Goal: Task Accomplishment & Management: Use online tool/utility

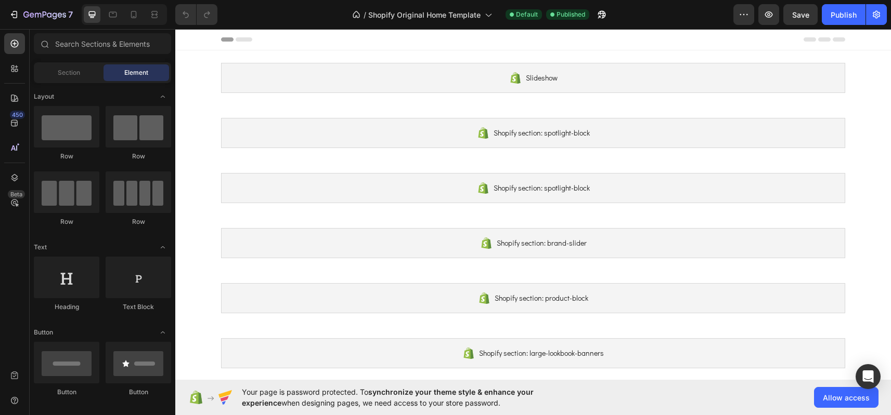
click at [240, 39] on icon at bounding box center [244, 39] width 17 height 4
click at [19, 69] on icon at bounding box center [14, 68] width 10 height 10
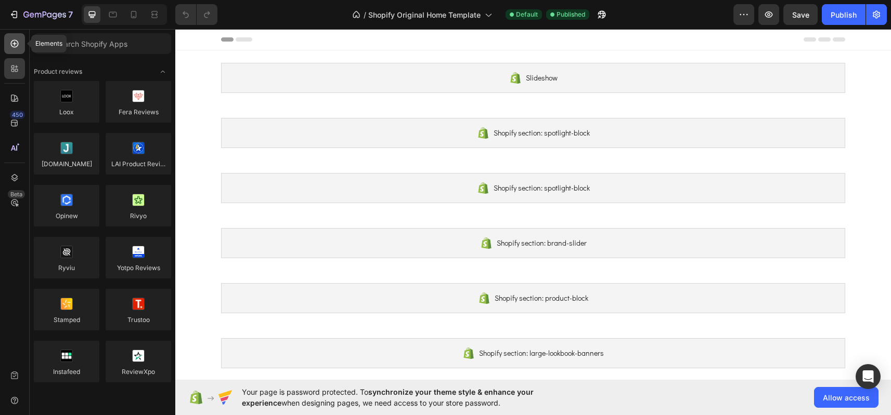
click at [16, 43] on icon at bounding box center [14, 43] width 10 height 10
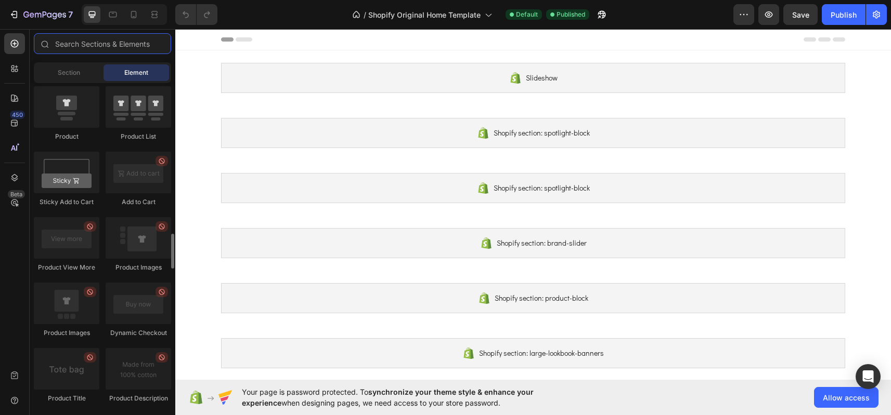
scroll to position [984, 0]
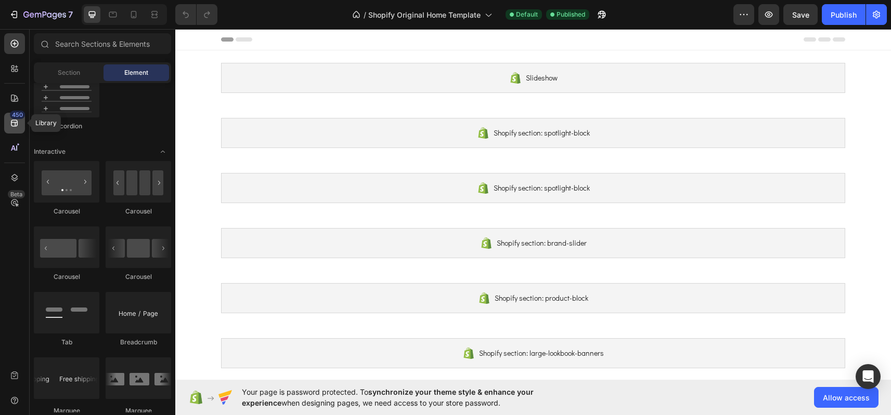
click at [15, 124] on icon at bounding box center [14, 123] width 7 height 7
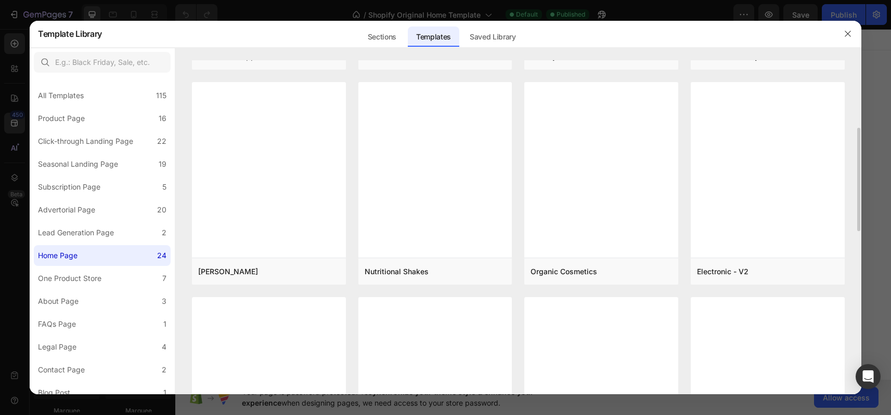
scroll to position [0, 0]
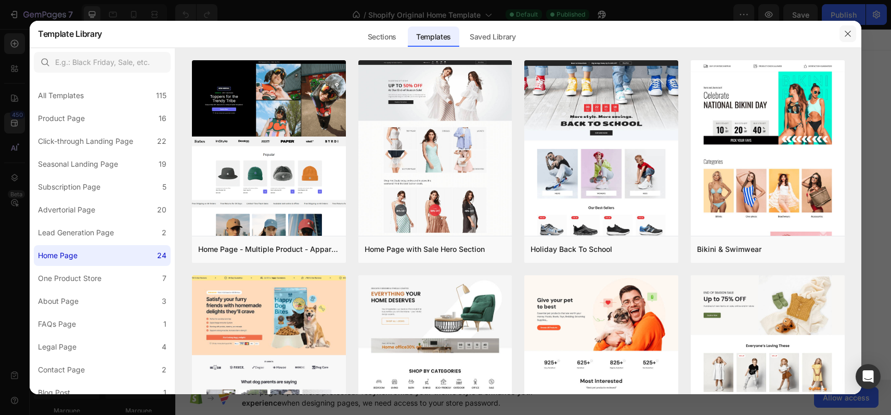
click at [846, 35] on icon "button" at bounding box center [847, 34] width 8 height 8
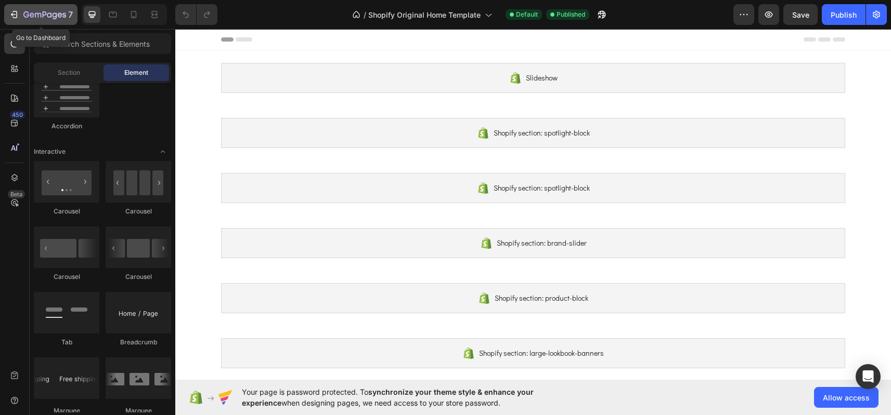
click at [11, 13] on icon "button" at bounding box center [14, 14] width 10 height 10
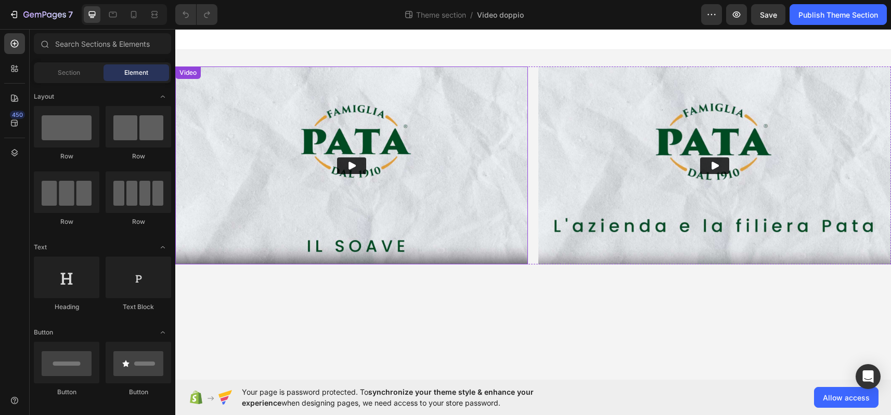
click at [267, 122] on img at bounding box center [351, 166] width 353 height 198
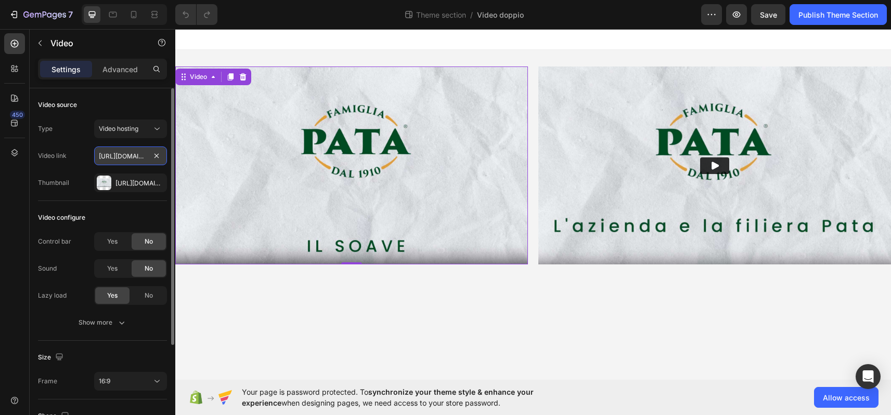
click at [125, 155] on input "https://oliopata.it/wp-content/uploads/2024/06/soave-bg.jpg" at bounding box center [130, 156] width 73 height 19
click at [117, 155] on input "https://oliopata.it/wp-content/uploads/2024/06/soave-bg.jpg" at bounding box center [130, 156] width 73 height 19
click at [129, 157] on input "https://oliopata.it/wp-content/uploads/2024/06/soave-bg.jpg" at bounding box center [130, 156] width 73 height 19
click at [122, 72] on p "Advanced" at bounding box center [119, 69] width 35 height 11
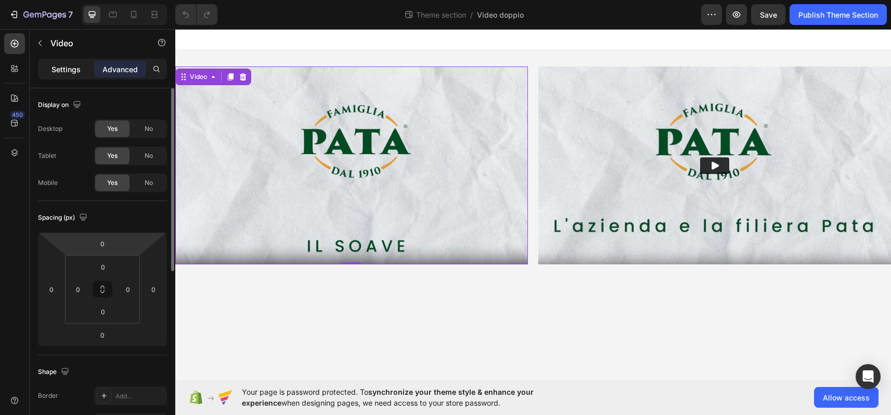
click at [56, 69] on p "Settings" at bounding box center [65, 69] width 29 height 11
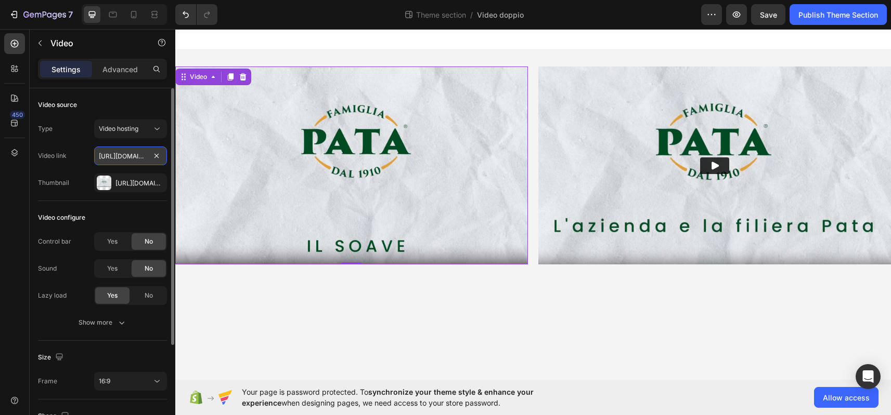
click at [129, 157] on input "https://oliopata.it/wp-content/uploads/2024/06/soave-bg.jpg" at bounding box center [130, 156] width 73 height 19
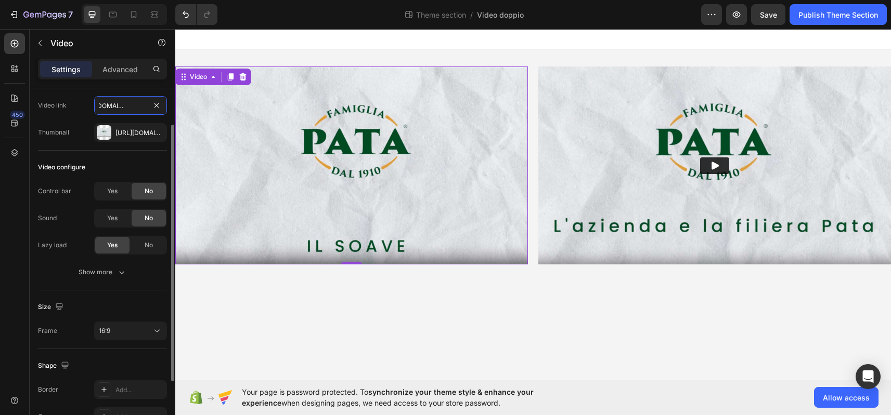
scroll to position [119, 0]
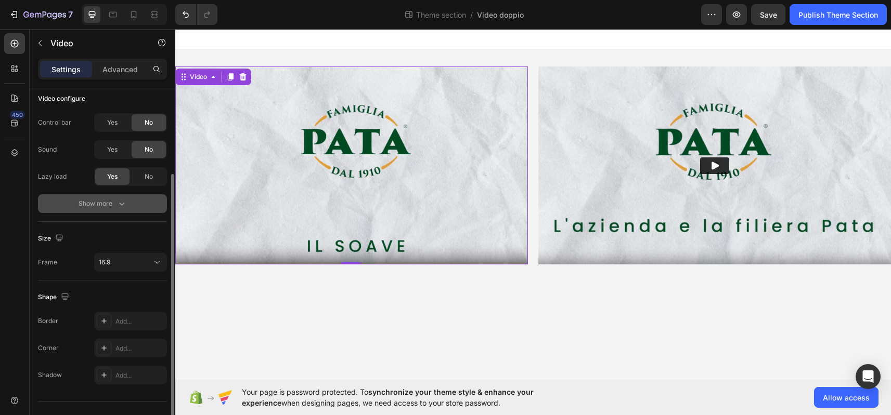
click at [121, 205] on icon "button" at bounding box center [121, 204] width 10 height 10
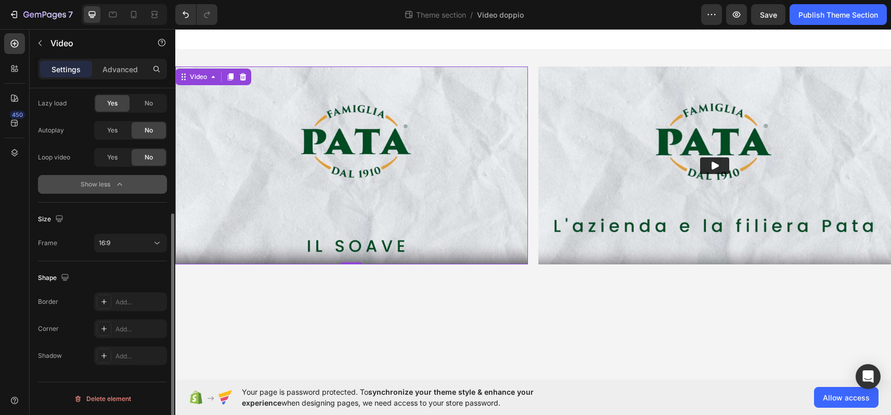
scroll to position [0, 0]
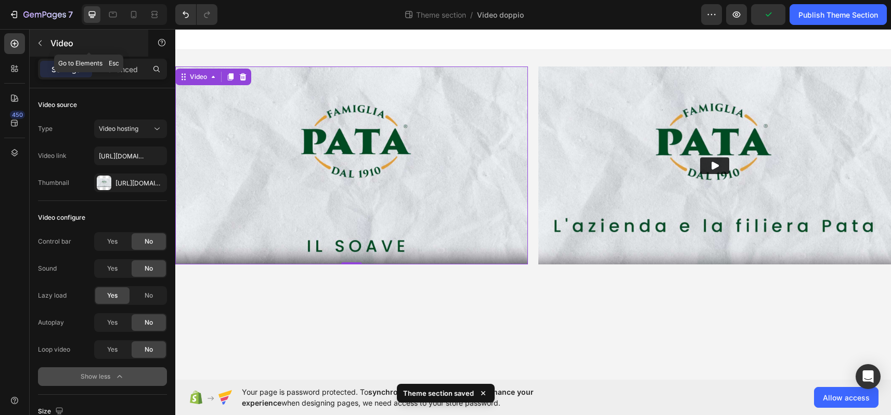
click at [40, 46] on icon "button" at bounding box center [40, 43] width 8 height 8
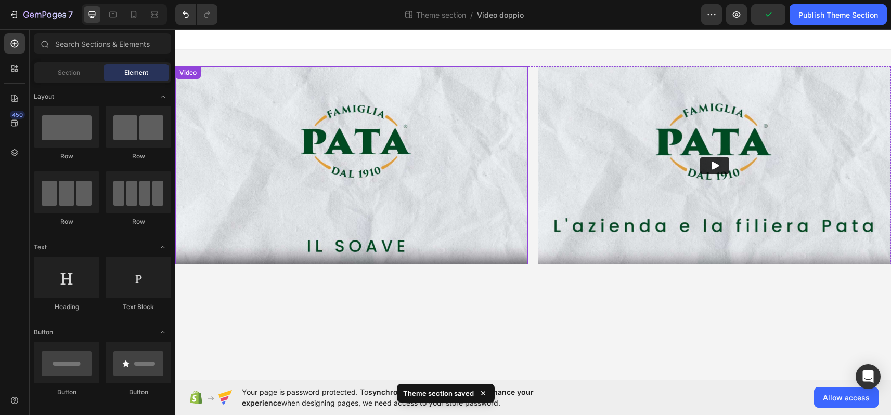
click at [338, 153] on video at bounding box center [351, 166] width 353 height 198
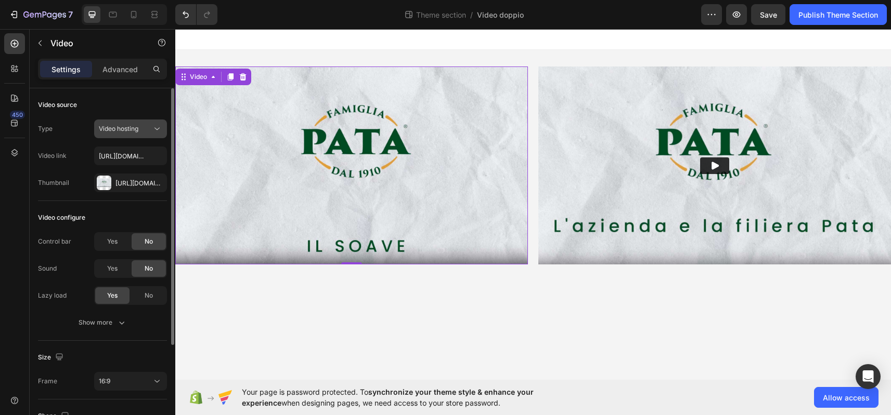
click at [159, 124] on icon at bounding box center [157, 129] width 10 height 10
click at [153, 101] on div "Video source" at bounding box center [102, 105] width 129 height 17
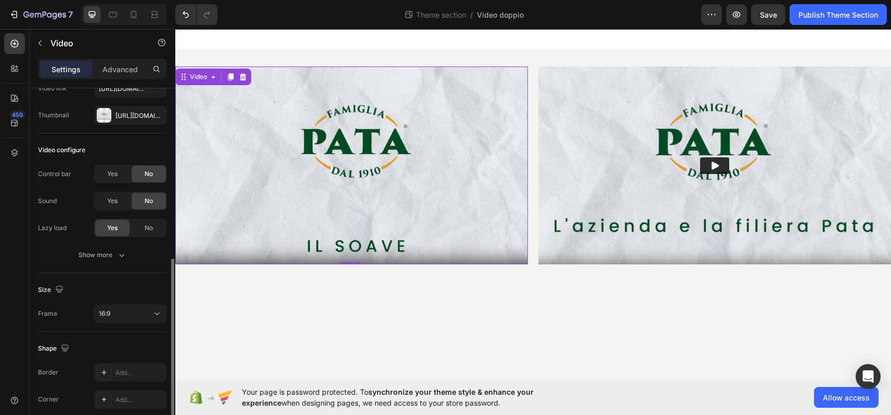
scroll to position [138, 0]
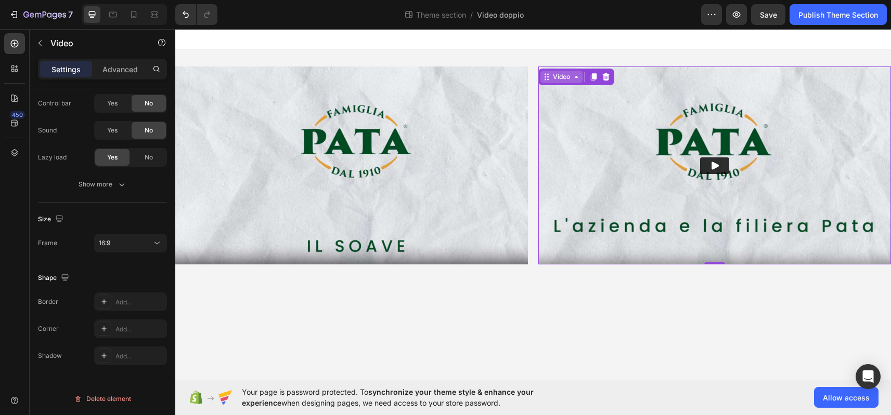
click at [572, 79] on icon at bounding box center [576, 77] width 8 height 8
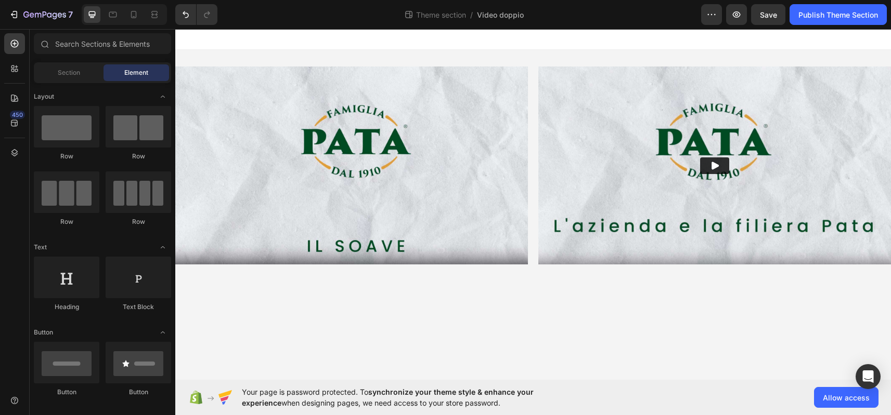
click at [530, 323] on body "Video Video Row 2 cols 0 Row Root Drag & drop element from sidebar or Explore L…" at bounding box center [532, 204] width 715 height 351
click at [16, 16] on icon "button" at bounding box center [14, 14] width 10 height 10
click at [466, 186] on img at bounding box center [351, 166] width 353 height 198
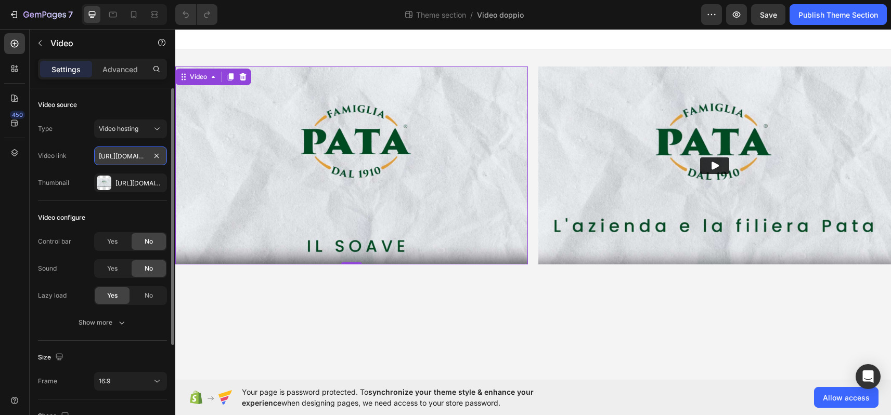
click at [106, 156] on input "https://oliopata.it/wp-content/uploads/2024/06/soave-bg.jpg" at bounding box center [130, 156] width 73 height 19
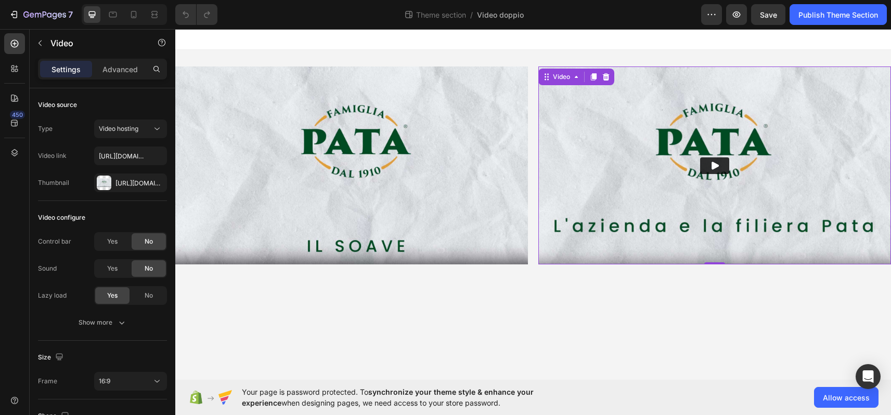
click at [685, 143] on img at bounding box center [714, 166] width 353 height 198
click at [121, 130] on span "Video hosting" at bounding box center [119, 129] width 40 height 8
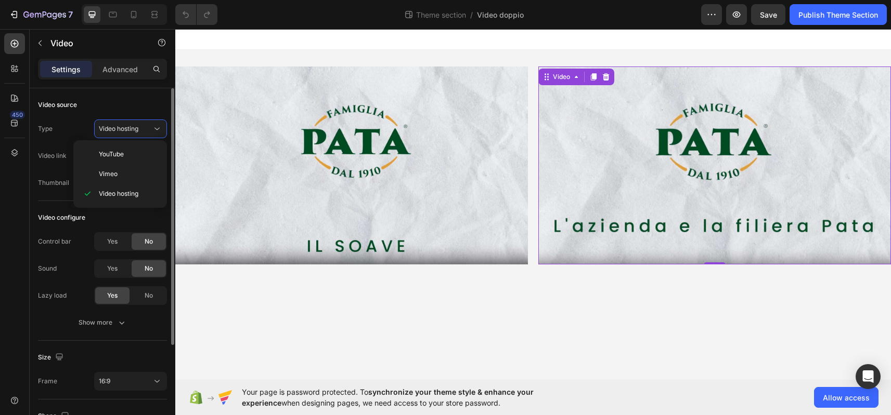
click at [106, 97] on div "Video source" at bounding box center [102, 105] width 129 height 17
click at [123, 159] on input "https://oliopata.it/wp-content/uploads/2024/06/la-filiera-web.mp4" at bounding box center [130, 156] width 73 height 19
click at [128, 157] on input "https://oliopata.it/wp-content/uploads/2024/06/la-filiera-web.mp4" at bounding box center [130, 156] width 73 height 19
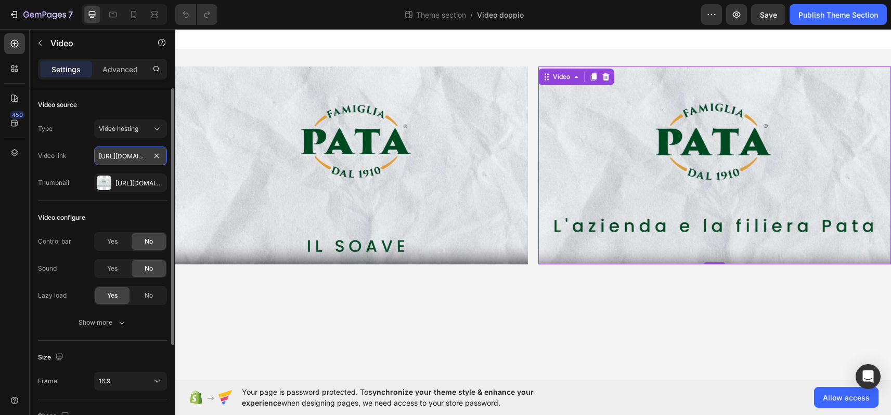
click at [128, 157] on input "https://oliopata.it/wp-content/uploads/2024/06/la-filiera-web.mp4" at bounding box center [130, 156] width 73 height 19
click at [132, 156] on input "text" at bounding box center [130, 156] width 73 height 19
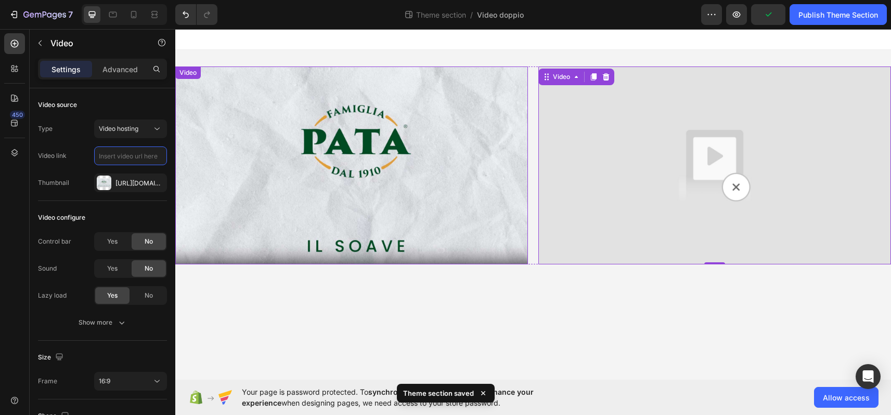
paste input "https://cdn.shopify.com/videos/c/o/v/fca3a8e626704828ab56fbdb459f1ba4.mp4"
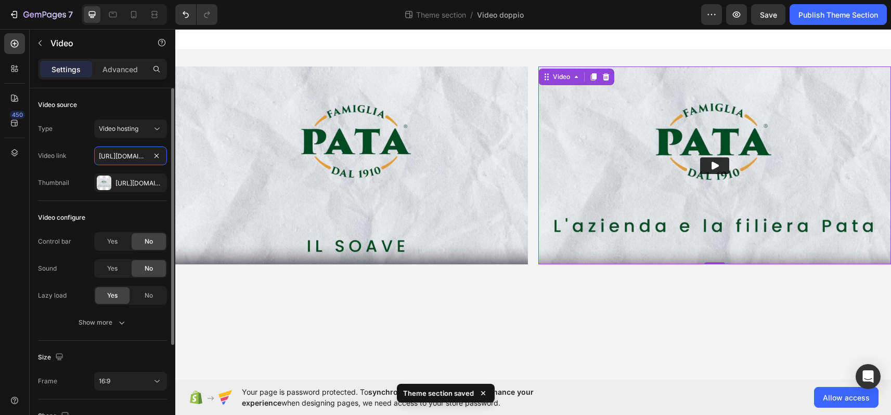
drag, startPoint x: 145, startPoint y: 154, endPoint x: 86, endPoint y: 156, distance: 58.8
click at [86, 156] on div "Video link https://cdn.shopify.com/videos/c/o/v/fca3a8e626704828ab56fbdb459f1ba…" at bounding box center [102, 156] width 129 height 19
click at [119, 155] on input "https://cdn.shopify.com/videos/c/o/v/fca3a8e626704828ab56fbdb459f1ba4.mp4" at bounding box center [130, 156] width 73 height 19
drag, startPoint x: 126, startPoint y: 156, endPoint x: 138, endPoint y: 155, distance: 12.0
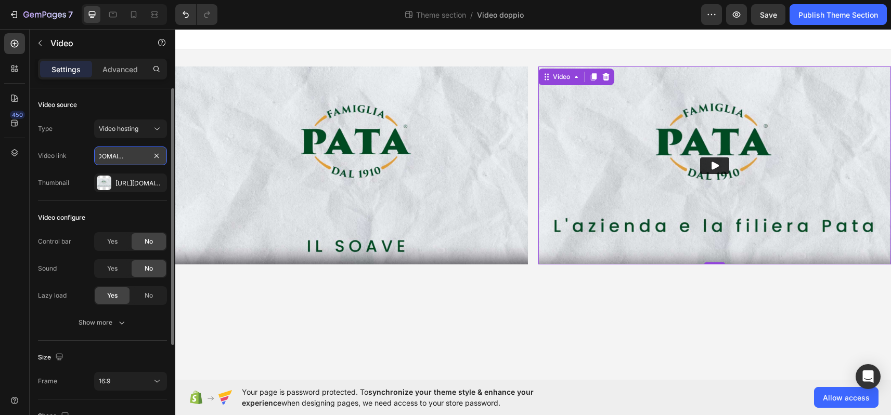
click at [138, 155] on input "https://cdn.shopify.com/videos/c/o/v/fca3a8e626704828ab56fbdb459f1ba4.mp4" at bounding box center [130, 156] width 73 height 19
click at [127, 156] on input "https://cdn.shopify.com/videos/c/o/v/fca3a8e626704828ab56fbdb459f1ba4.mp4" at bounding box center [130, 156] width 73 height 19
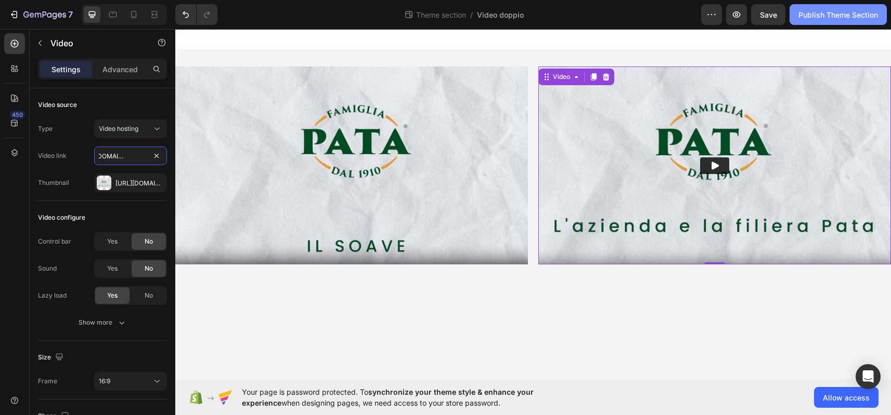
type input "https://cdn.shopify.com/videos/c/o/v/fca3a8e626704828ab56fbdb459f1ba4.mp4"
click at [850, 18] on div "Publish Theme Section" at bounding box center [838, 14] width 80 height 11
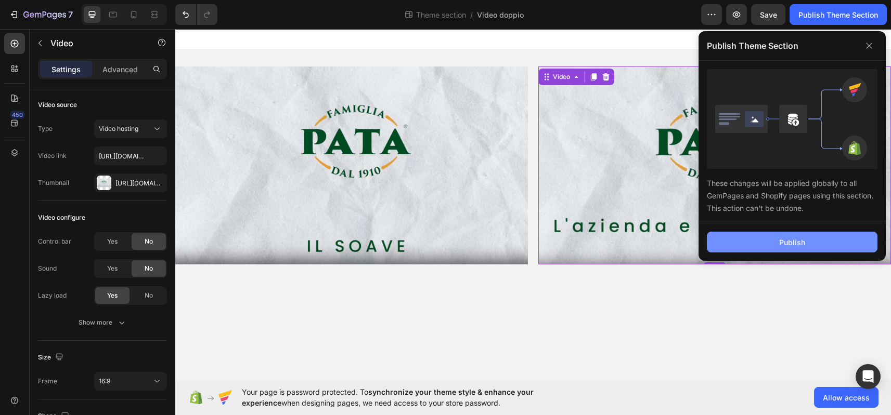
click at [793, 244] on div "Publish" at bounding box center [792, 242] width 26 height 11
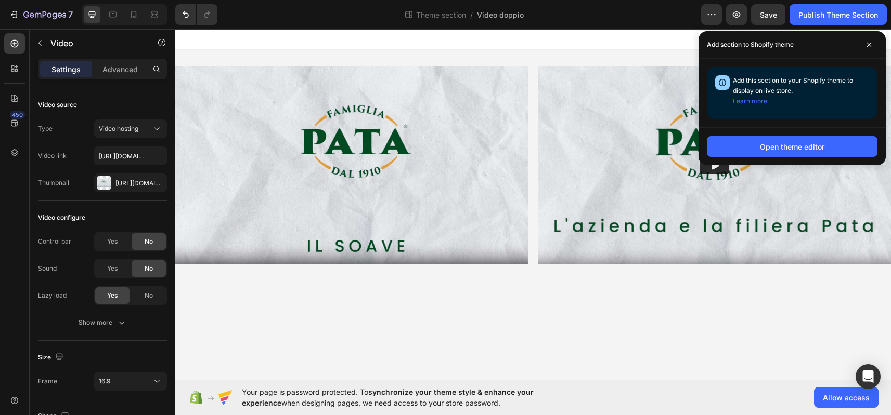
click at [692, 315] on body "Video Video Row Root Drag & drop element from sidebar or Explore Library Add se…" at bounding box center [532, 204] width 715 height 351
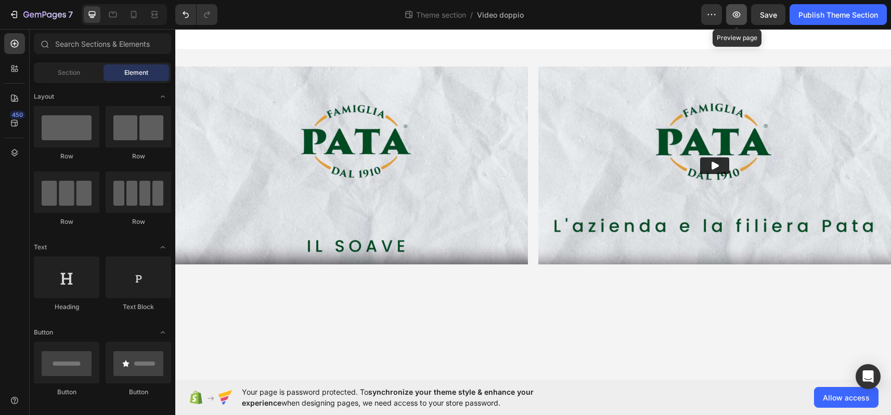
click at [734, 15] on icon "button" at bounding box center [736, 14] width 10 height 10
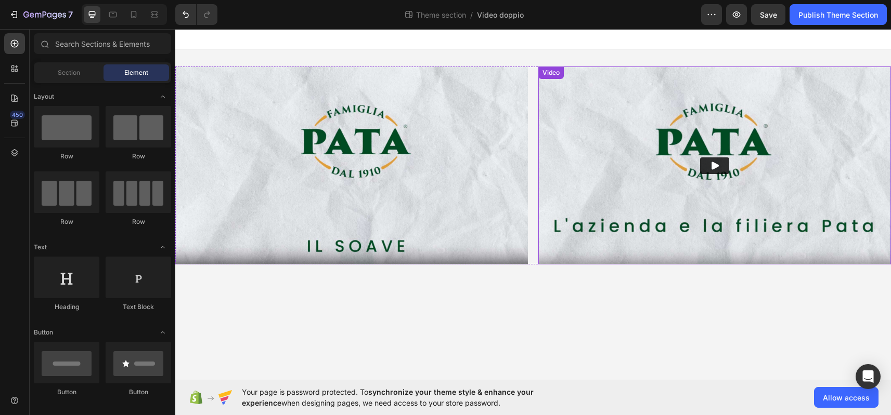
click at [622, 182] on img at bounding box center [714, 166] width 353 height 198
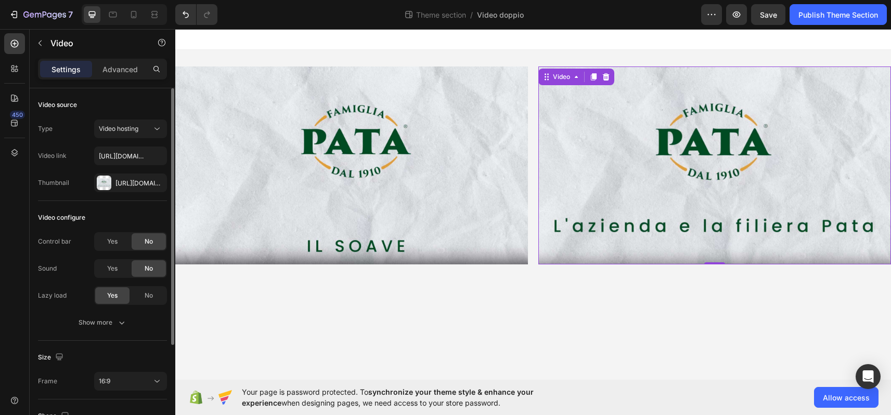
scroll to position [2, 0]
click at [106, 267] on div "Yes" at bounding box center [112, 266] width 34 height 17
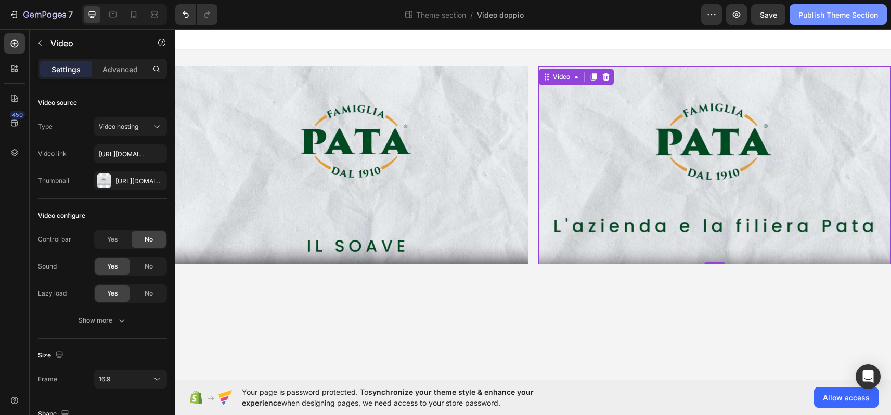
click at [813, 17] on div "Publish Theme Section" at bounding box center [838, 14] width 80 height 11
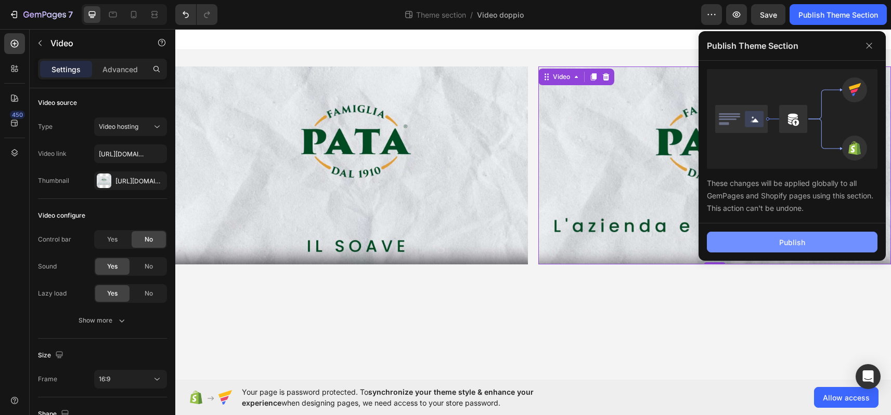
click at [793, 242] on div "Publish" at bounding box center [792, 242] width 26 height 11
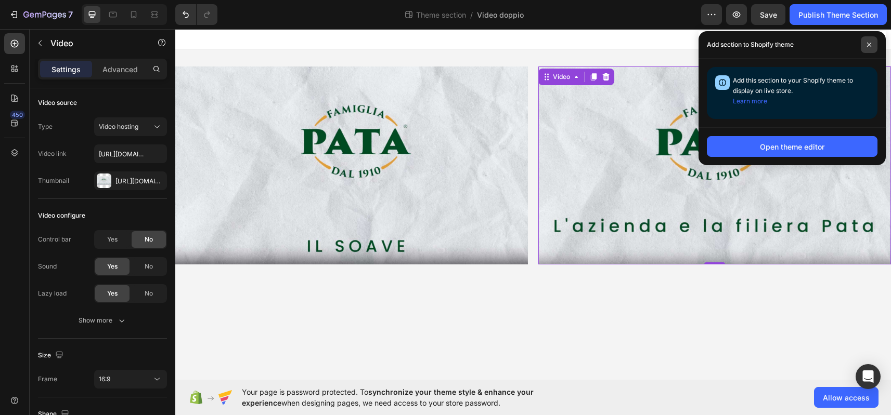
click at [868, 46] on icon at bounding box center [868, 44] width 5 height 5
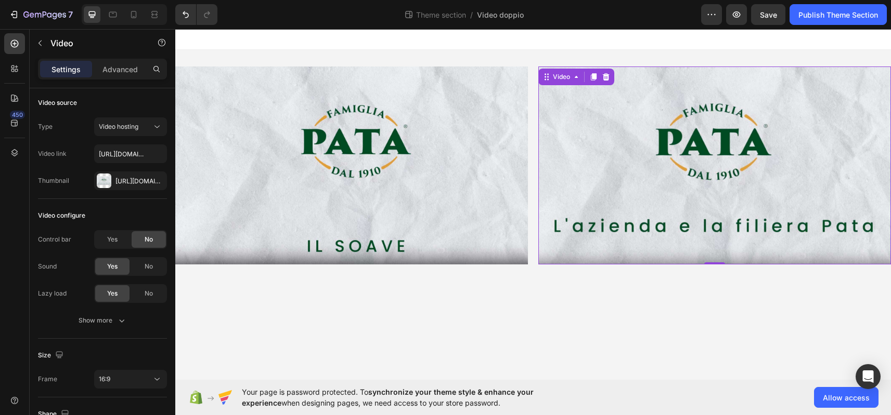
click at [733, 162] on video at bounding box center [714, 166] width 353 height 198
click at [687, 331] on body "Video Video 0 Row Root Drag & drop element from sidebar or Explore Library Add …" at bounding box center [532, 204] width 715 height 351
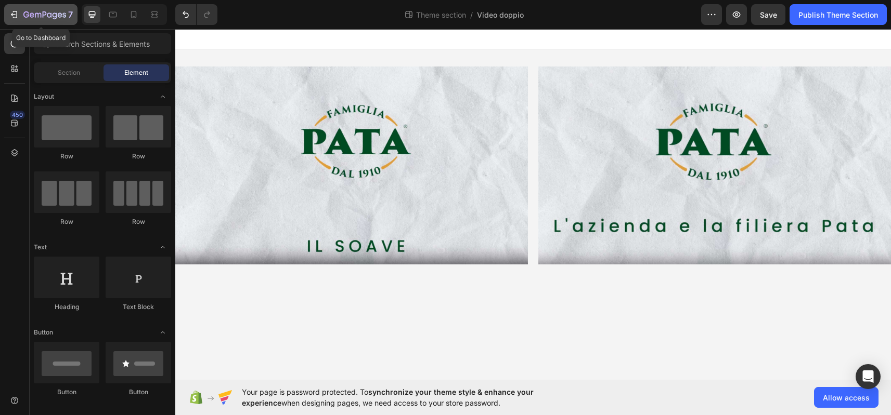
click at [27, 11] on icon "button" at bounding box center [44, 15] width 43 height 9
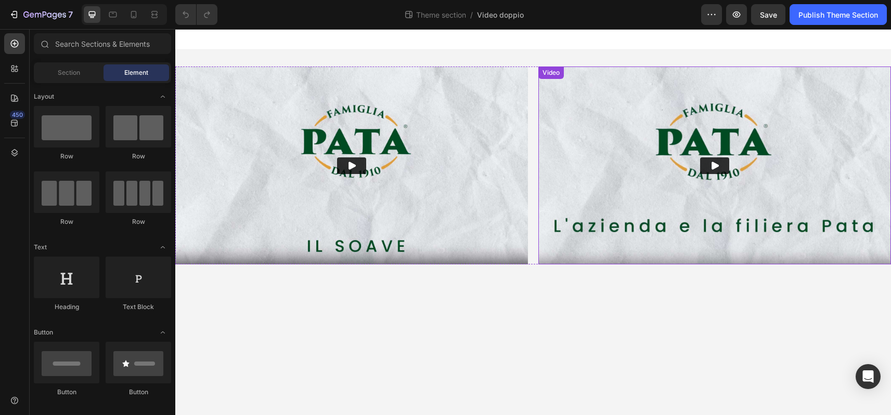
click at [620, 110] on img at bounding box center [714, 166] width 353 height 198
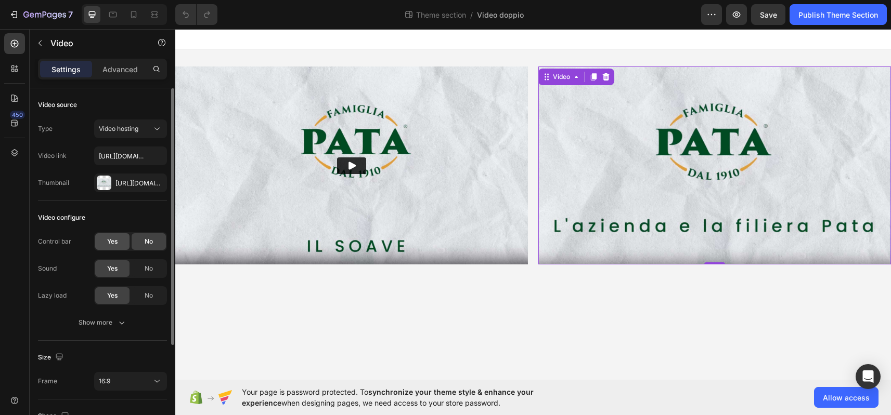
click at [121, 244] on div "Yes" at bounding box center [112, 241] width 34 height 17
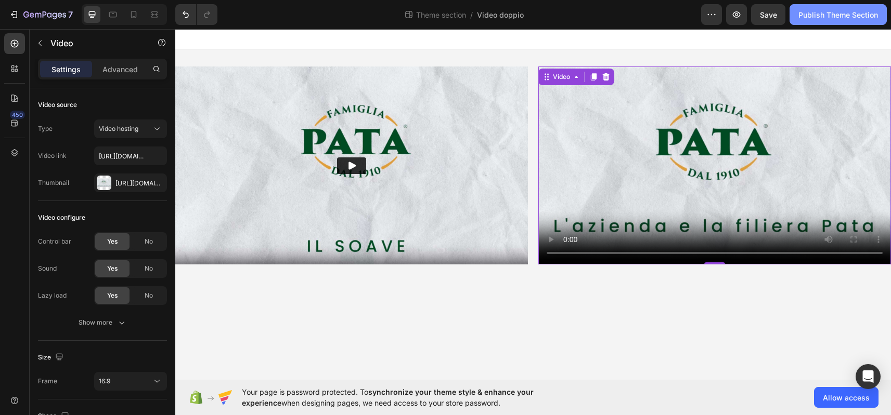
click at [845, 16] on div "Publish Theme Section" at bounding box center [838, 14] width 80 height 11
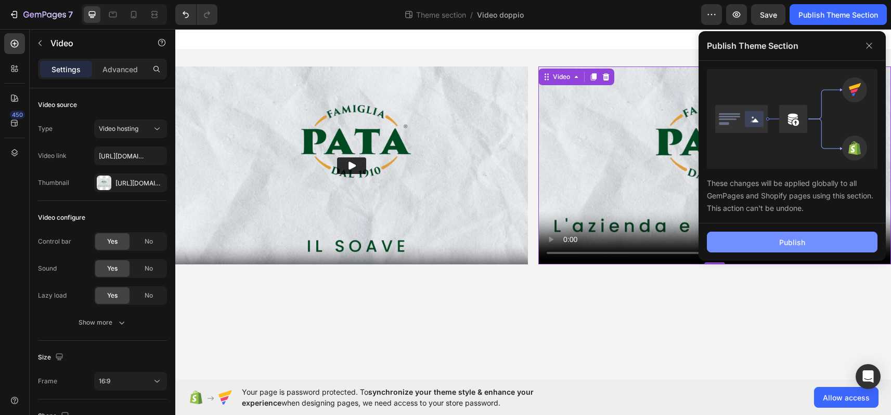
click at [805, 238] on button "Publish" at bounding box center [792, 242] width 171 height 21
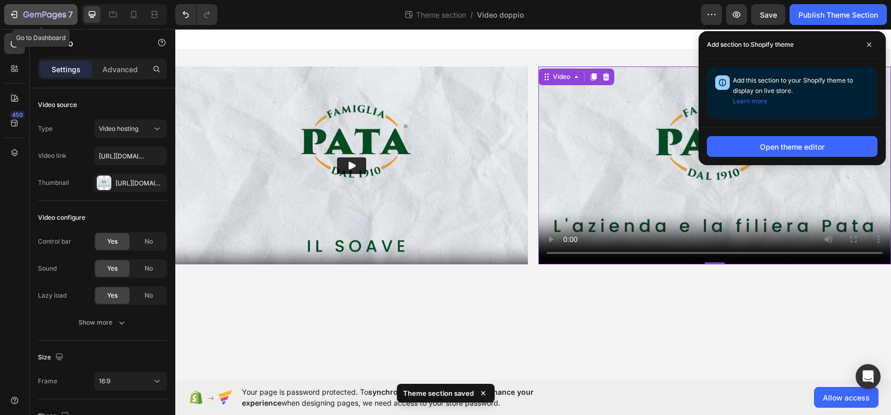
click at [25, 16] on icon "button" at bounding box center [44, 15] width 43 height 9
